Goal: Navigation & Orientation: Find specific page/section

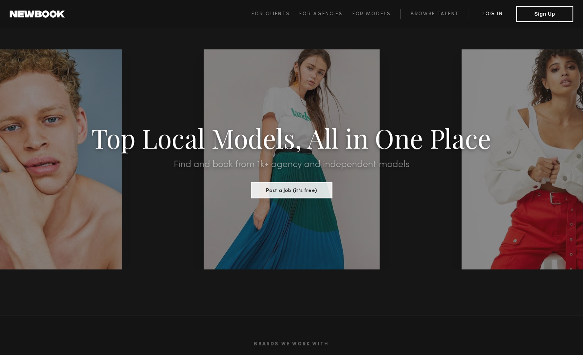
click at [487, 10] on link "Log in" at bounding box center [492, 14] width 47 height 10
click at [489, 16] on link "Log in" at bounding box center [492, 14] width 47 height 10
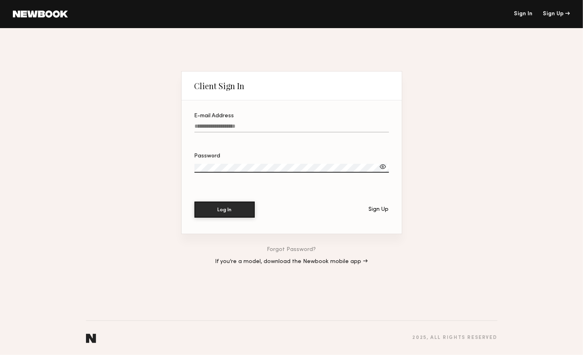
click at [241, 131] on input "E-mail Address" at bounding box center [291, 127] width 194 height 9
click at [217, 117] on div "E-mail Address" at bounding box center [291, 116] width 194 height 6
click at [217, 123] on input "E-mail Address Required" at bounding box center [291, 127] width 194 height 9
click at [221, 120] on label "E-mail Address Required" at bounding box center [291, 126] width 194 height 27
click at [221, 123] on input "E-mail Address Required" at bounding box center [291, 127] width 194 height 9
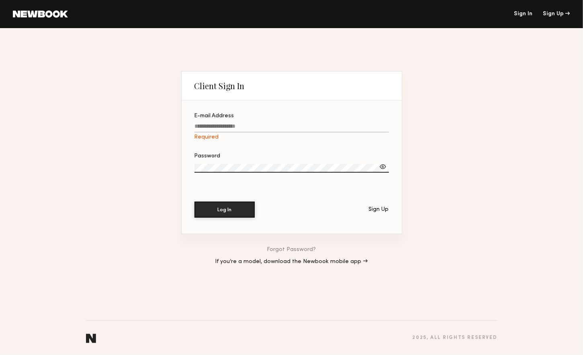
click at [225, 130] on input "E-mail Address Required" at bounding box center [291, 127] width 194 height 9
type input "**********"
click at [231, 210] on button "Log In" at bounding box center [224, 209] width 60 height 16
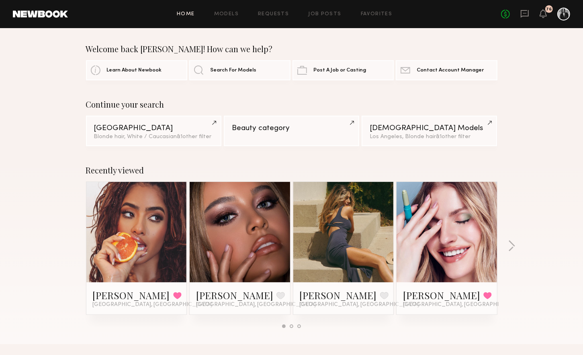
click at [568, 13] on div at bounding box center [563, 14] width 13 height 13
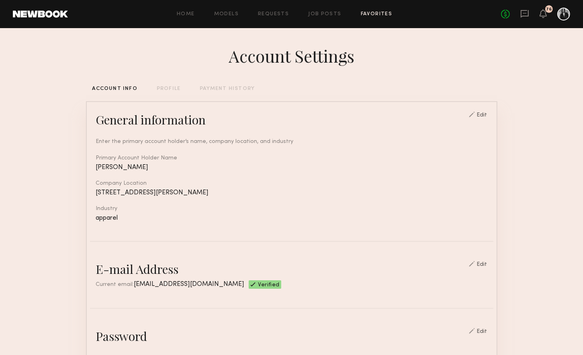
click at [366, 12] on link "Favorites" at bounding box center [377, 14] width 32 height 5
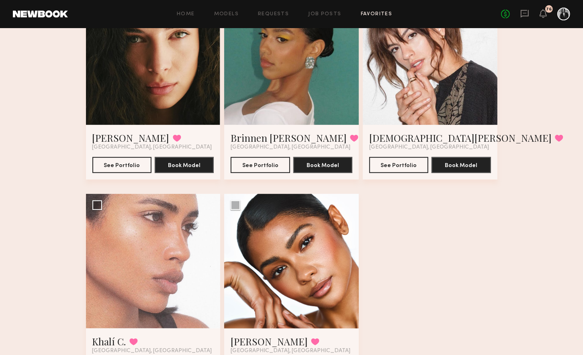
scroll to position [361, 0]
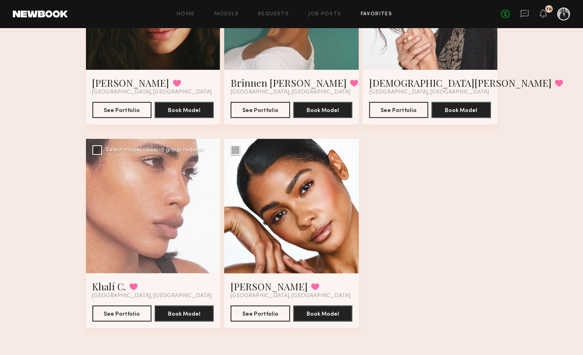
click at [140, 235] on div at bounding box center [153, 206] width 134 height 134
click at [108, 284] on link "Khalí C." at bounding box center [109, 286] width 34 height 13
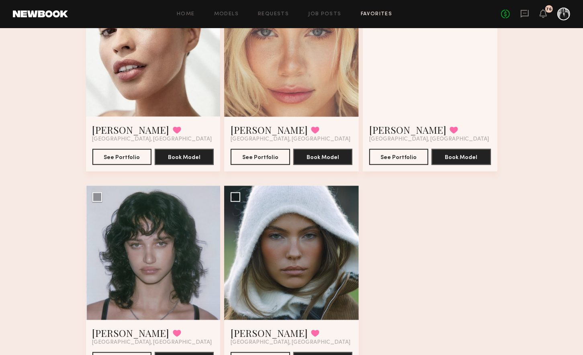
scroll to position [768, 0]
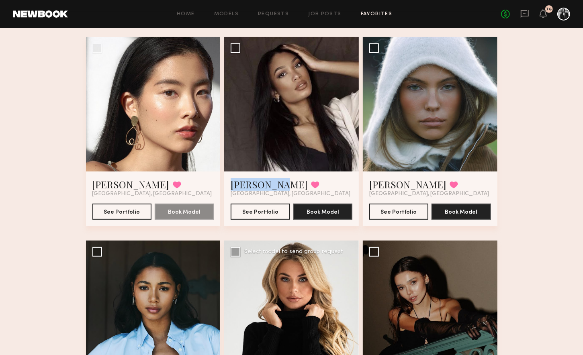
scroll to position [158, 0]
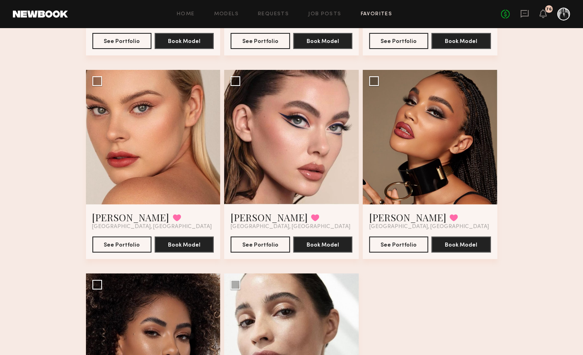
scroll to position [2343, 0]
